Goal: Task Accomplishment & Management: Manage account settings

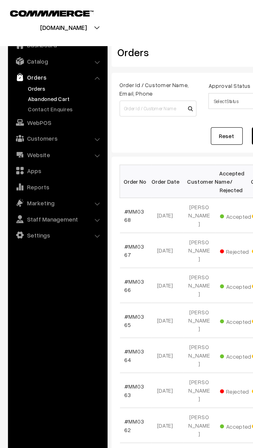
click at [19, 65] on link "Abandoned Cart" at bounding box center [42, 63] width 51 height 5
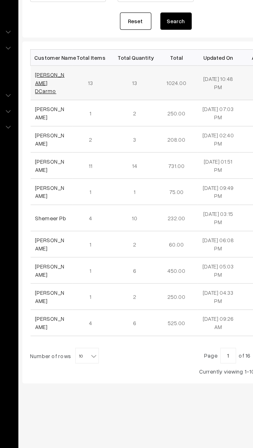
click at [81, 120] on link "[PERSON_NAME] DCarmo" at bounding box center [90, 123] width 19 height 15
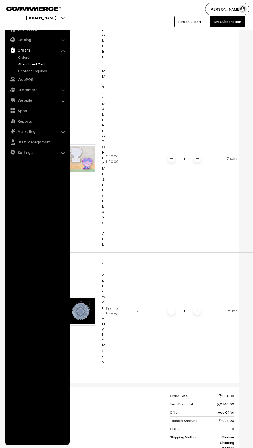
scroll to position [0, 15]
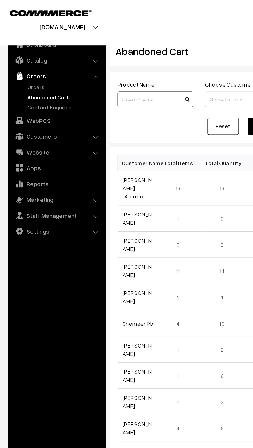
click at [84, 64] on input at bounding box center [102, 65] width 50 height 10
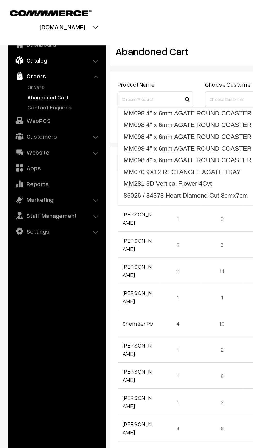
click at [17, 44] on link "Catalog" at bounding box center [36, 39] width 61 height 9
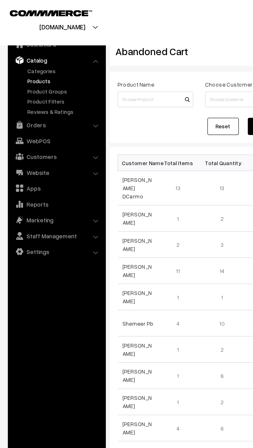
click at [18, 53] on link "Products" at bounding box center [42, 53] width 51 height 5
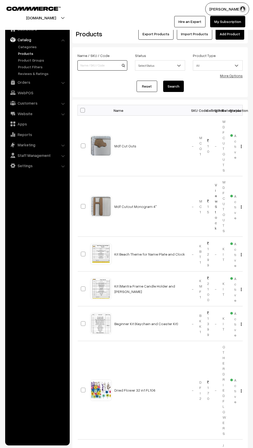
click at [85, 65] on input at bounding box center [102, 65] width 50 height 10
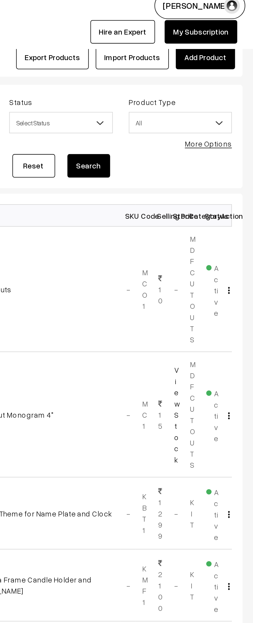
type input "Uv"
click at [169, 85] on button "Search" at bounding box center [173, 86] width 21 height 11
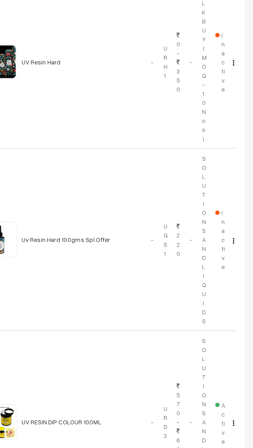
scroll to position [1, 0]
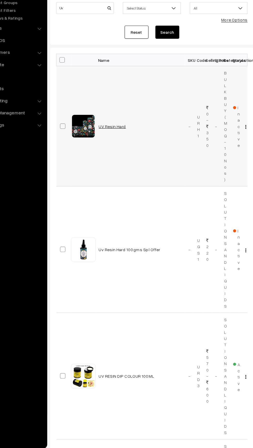
click at [118, 167] on link "UV Resin Hard" at bounding box center [125, 167] width 23 height 4
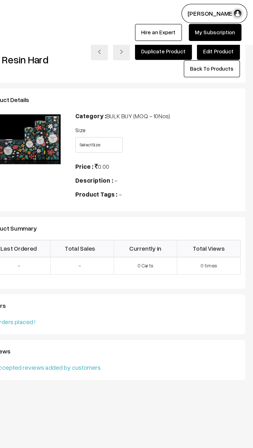
click at [224, 32] on link "Edit Product" at bounding box center [229, 34] width 29 height 11
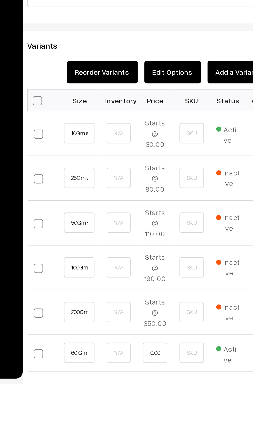
scroll to position [0, 4]
click at [138, 427] on input "0.00" at bounding box center [136, 432] width 12 height 10
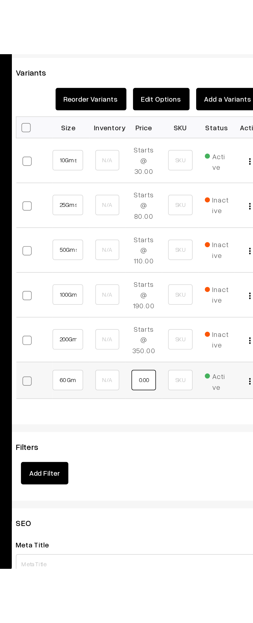
scroll to position [173, 0]
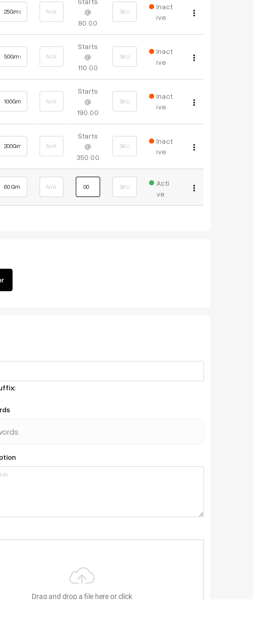
type input "0"
click at [137, 409] on input "0" at bounding box center [136, 414] width 12 height 10
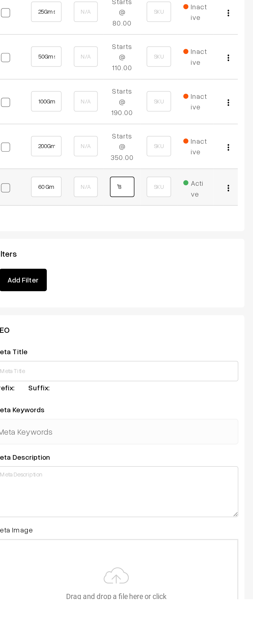
type input "¹"
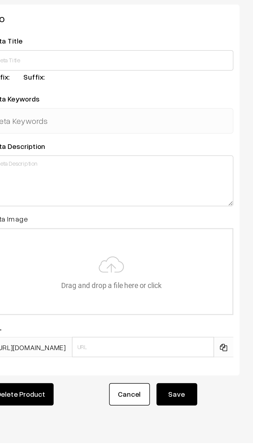
type input "180"
click at [179, 415] on button "Save" at bounding box center [170, 420] width 21 height 11
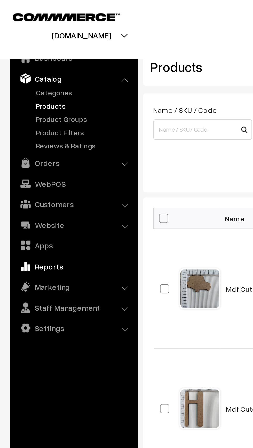
click at [14, 134] on img at bounding box center [12, 134] width 5 height 5
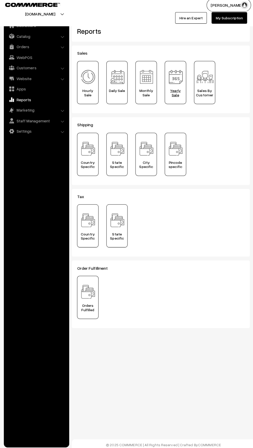
click at [182, 81] on img at bounding box center [174, 80] width 18 height 18
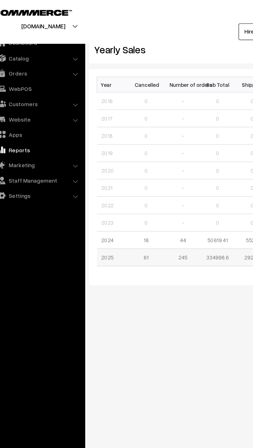
click at [79, 177] on td "2025" at bounding box center [89, 176] width 23 height 12
click at [79, 176] on td "2025" at bounding box center [89, 176] width 23 height 12
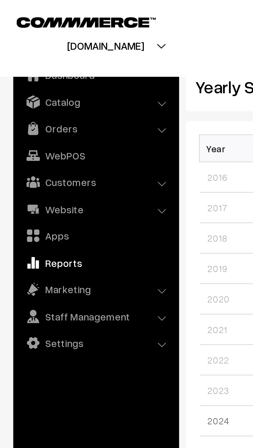
click at [16, 103] on link "Reports" at bounding box center [36, 102] width 61 height 9
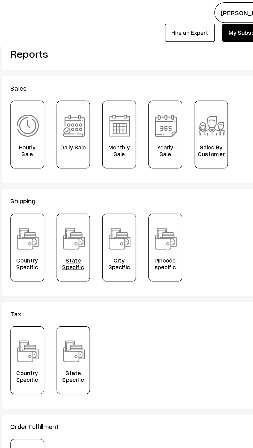
click at [110, 151] on img at bounding box center [117, 151] width 18 height 18
